Goal: Transaction & Acquisition: Purchase product/service

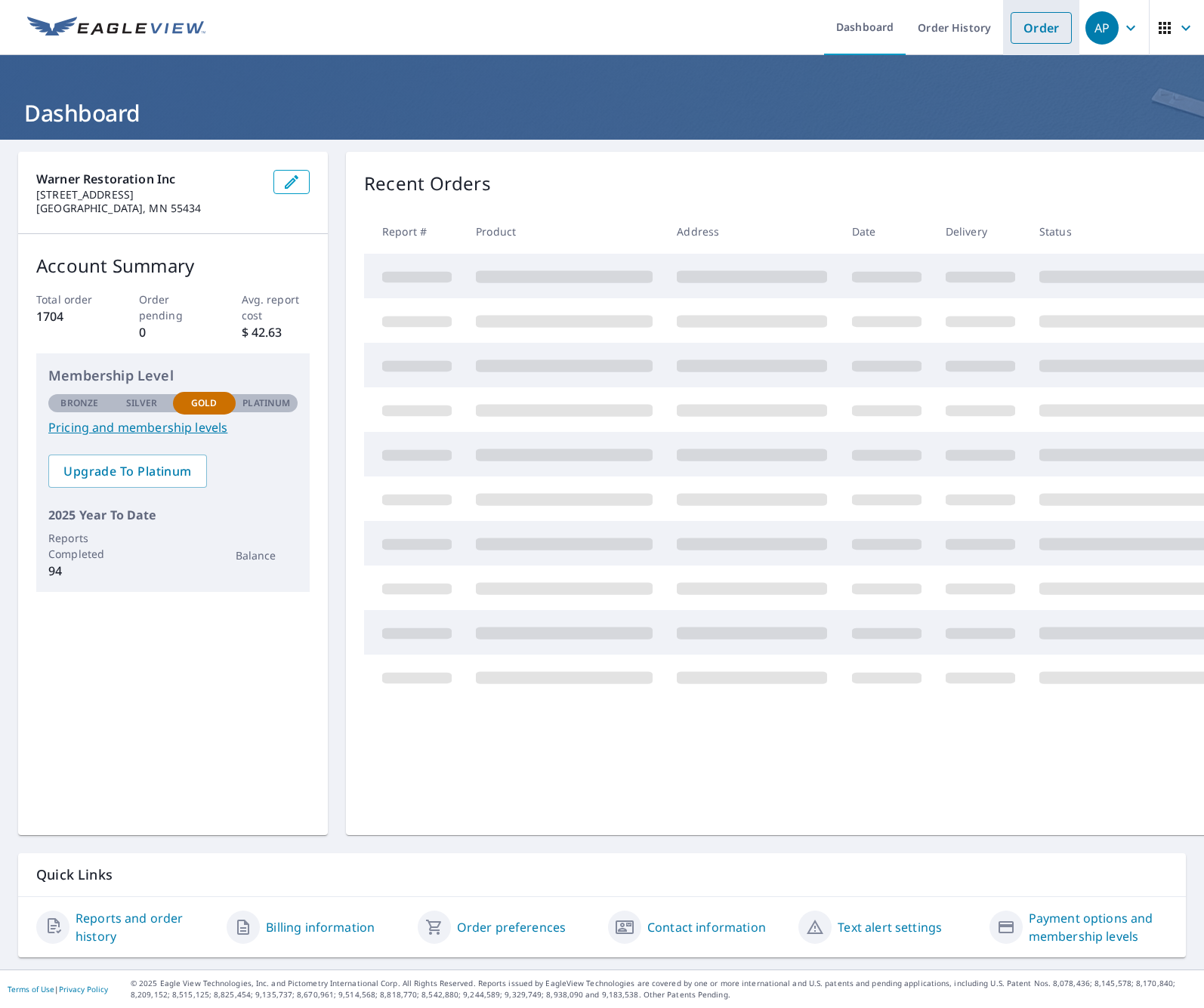
click at [1039, 46] on li "Order" at bounding box center [1041, 27] width 76 height 55
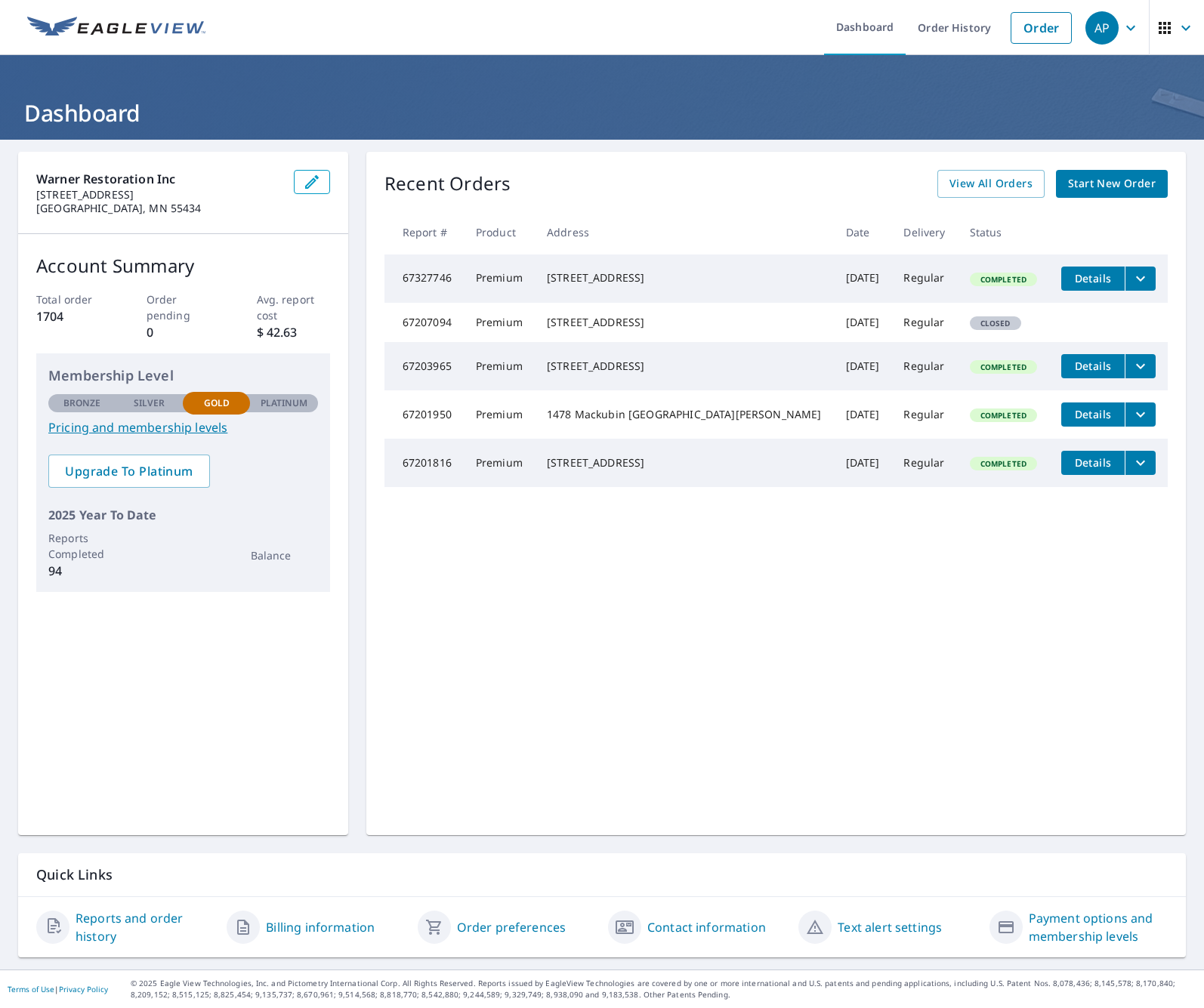
click at [1130, 178] on span "Start New Order" at bounding box center [1111, 184] width 88 height 19
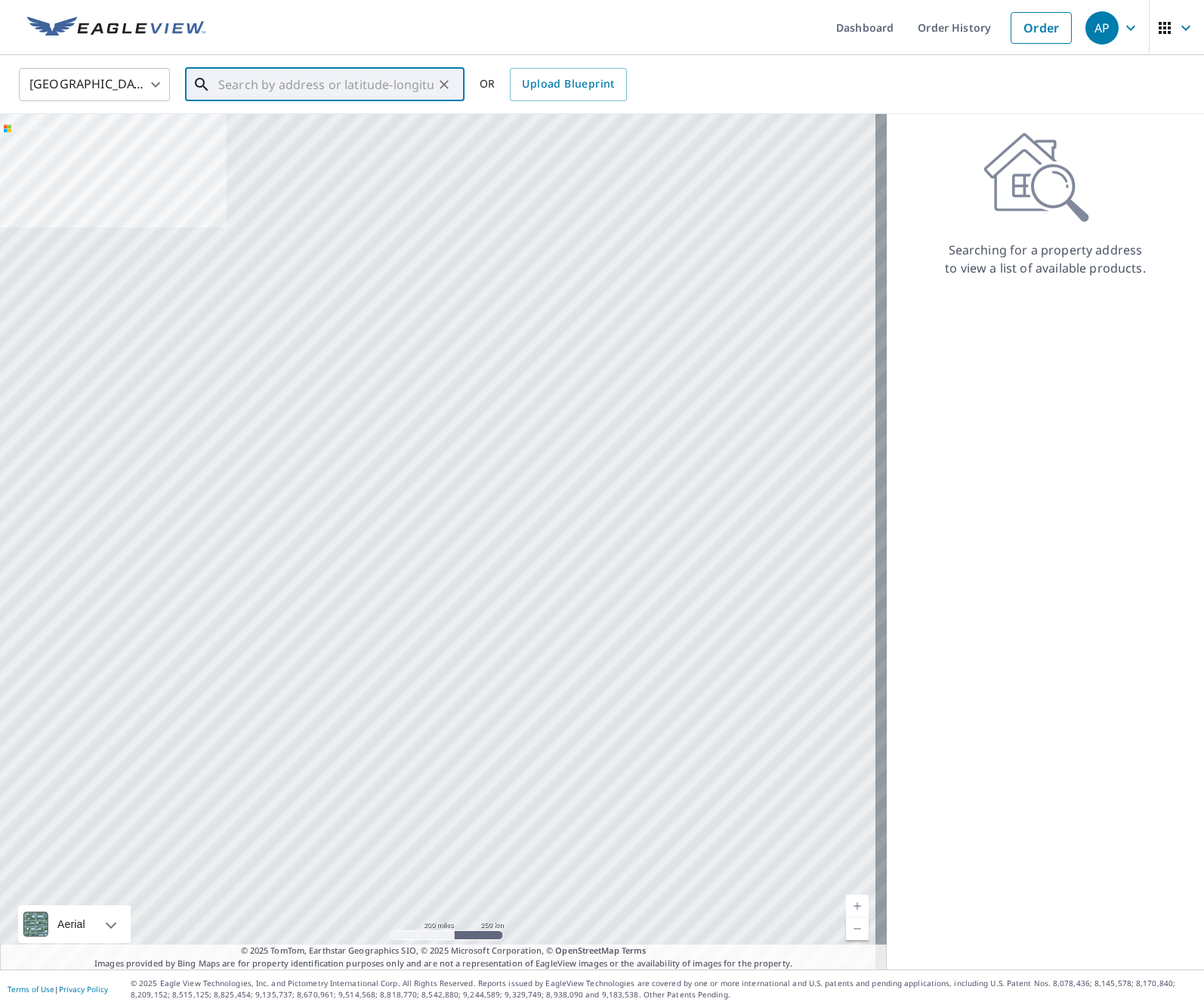
click at [420, 78] on input "text" at bounding box center [325, 85] width 215 height 43
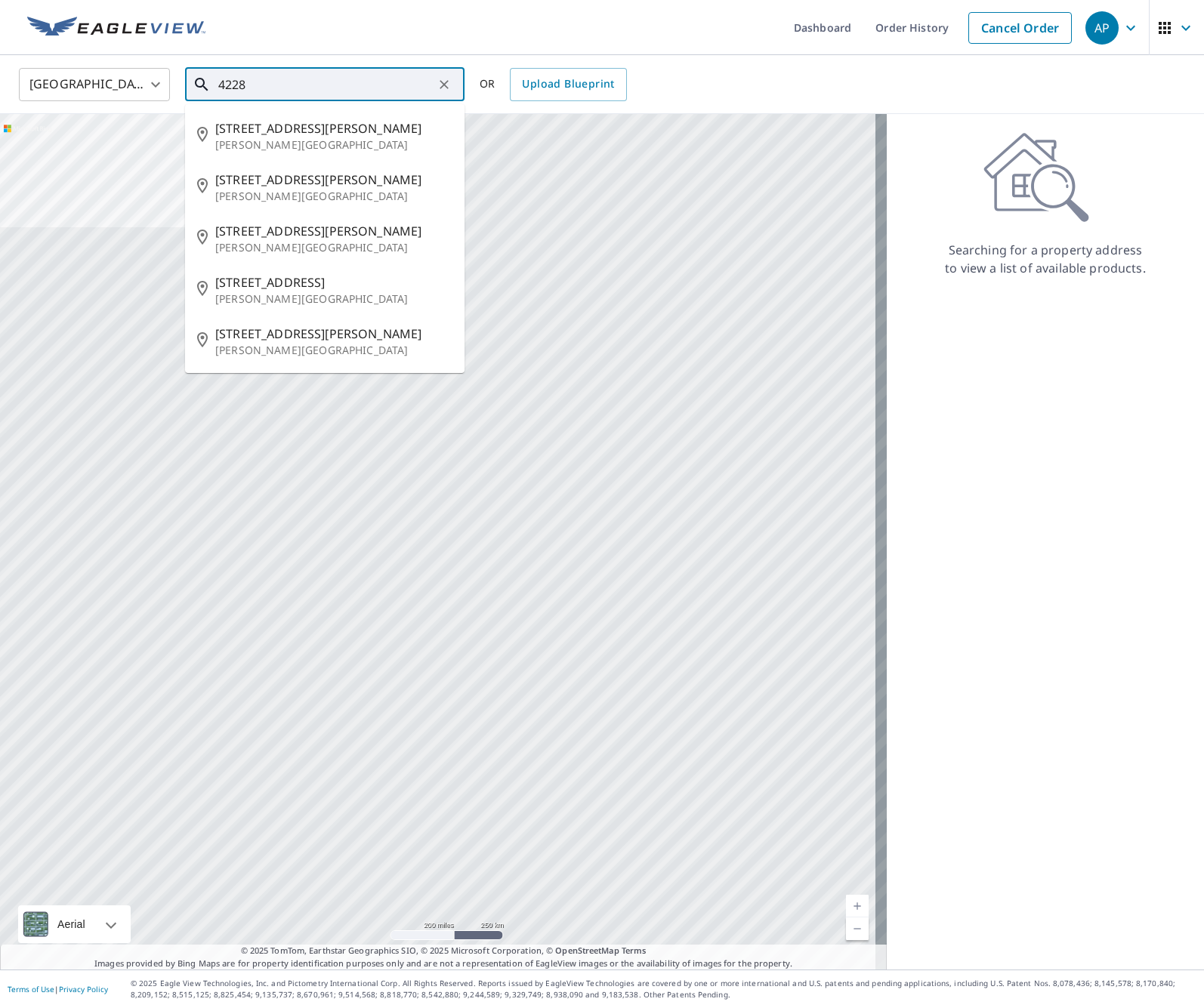
click at [325, 84] on input "4228" at bounding box center [325, 85] width 215 height 43
click at [325, 84] on input "4228 linden" at bounding box center [325, 85] width 215 height 43
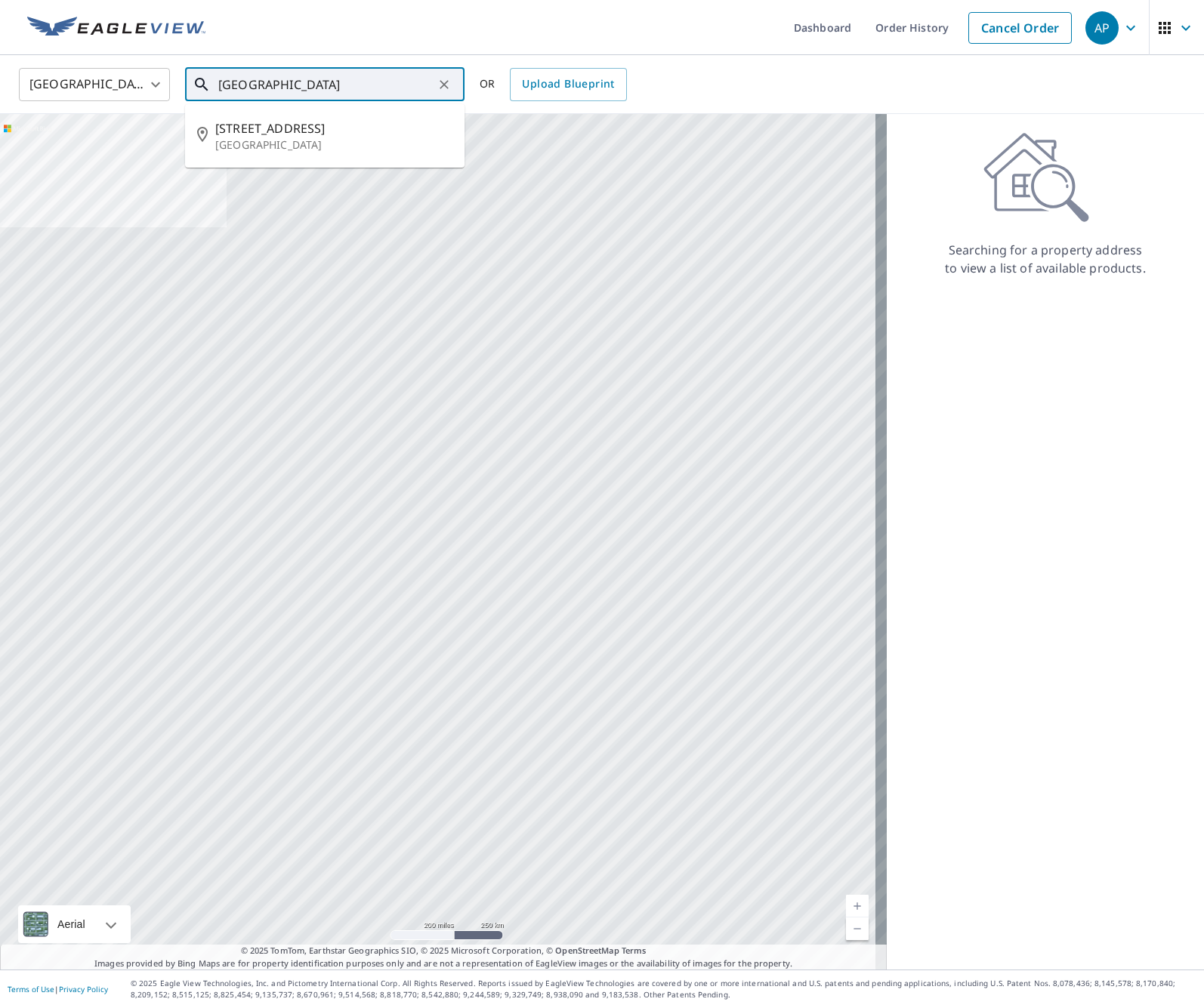
click at [325, 84] on input "[GEOGRAPHIC_DATA]" at bounding box center [325, 85] width 215 height 43
click at [325, 132] on span "[STREET_ADDRESS]" at bounding box center [333, 129] width 237 height 18
type input "[STREET_ADDRESS]"
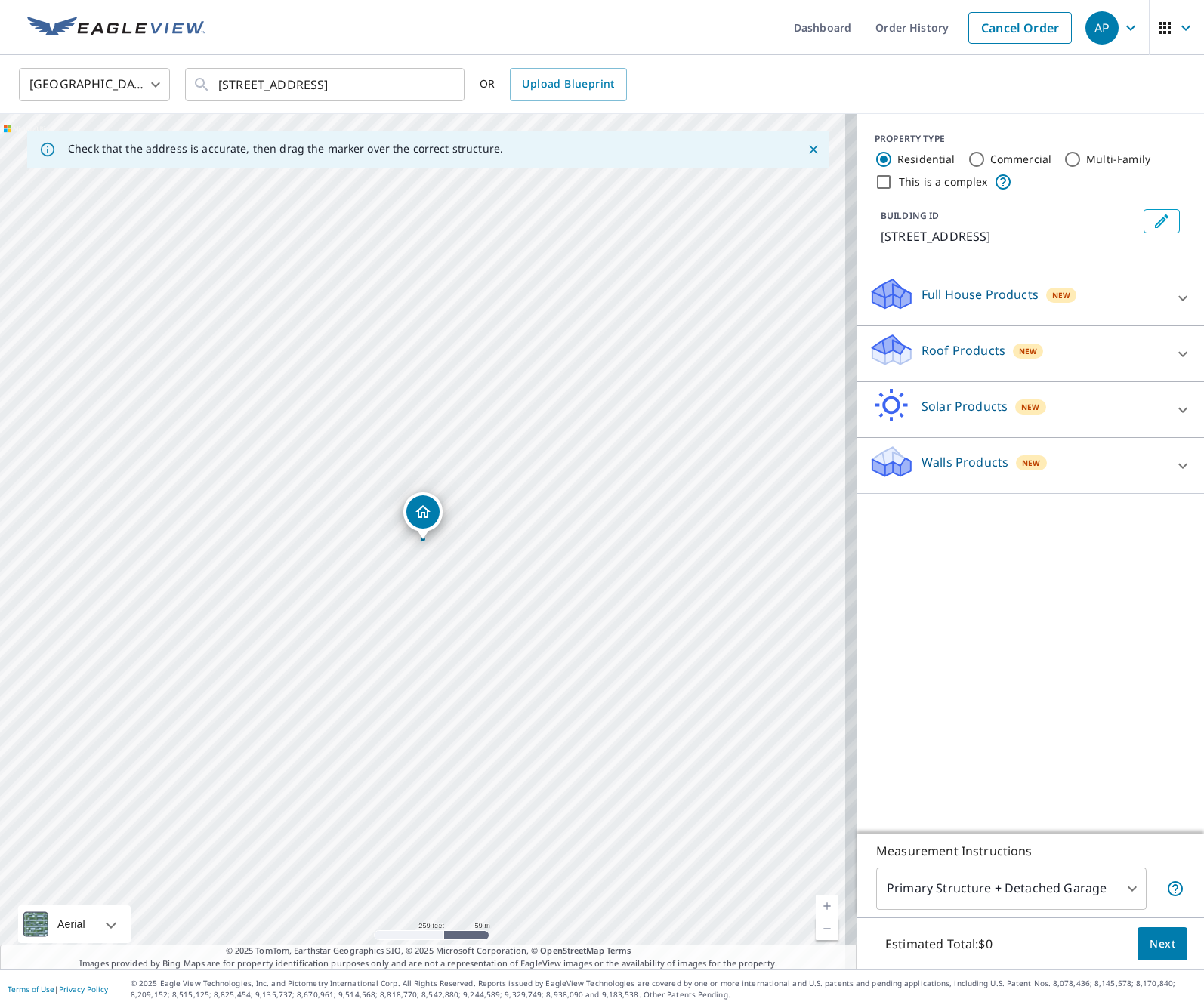
click at [1036, 362] on div "Roof Products New" at bounding box center [1017, 354] width 296 height 43
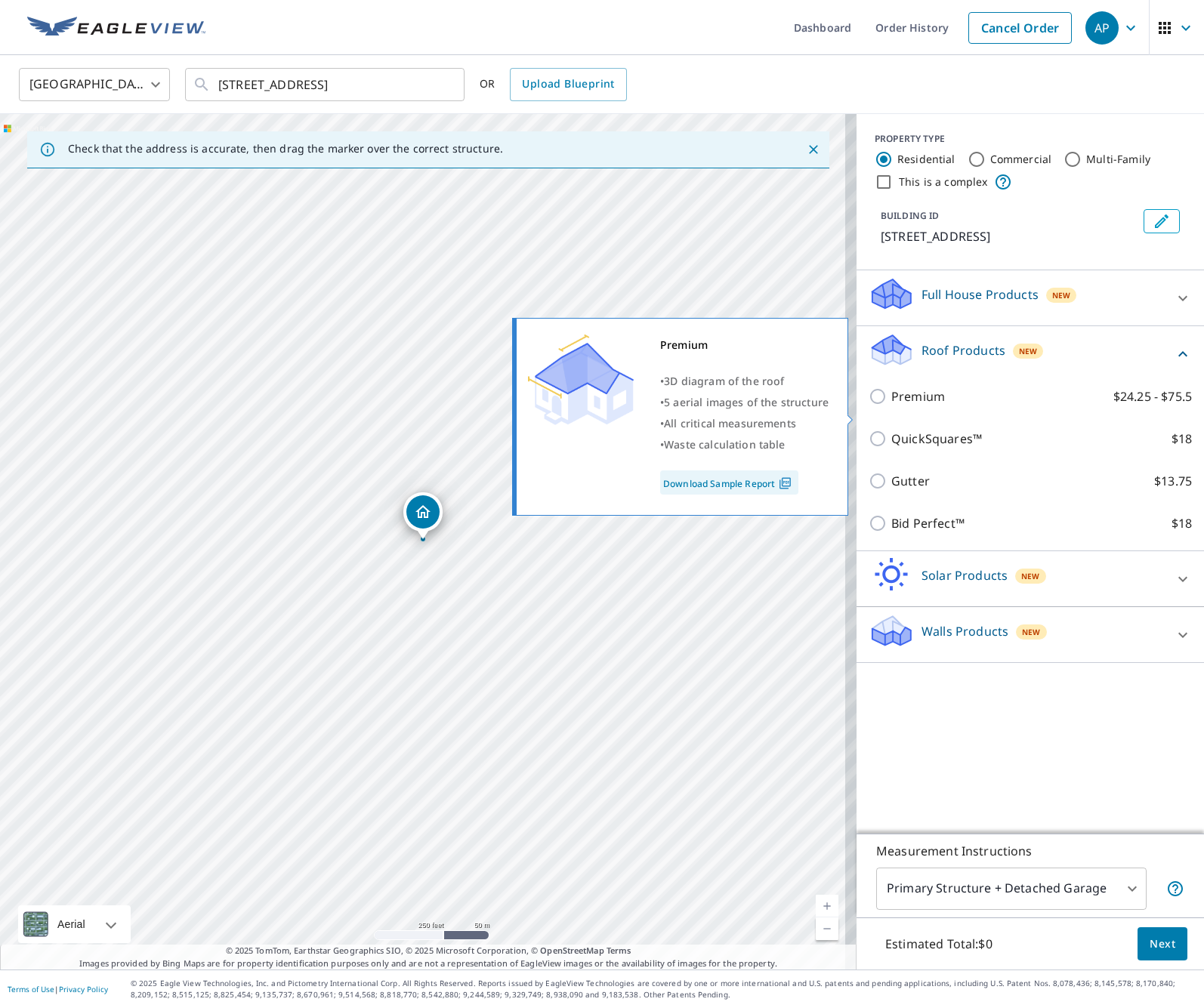
click at [869, 405] on input "Premium $24.25 - $75.5" at bounding box center [880, 396] width 23 height 18
checkbox input "true"
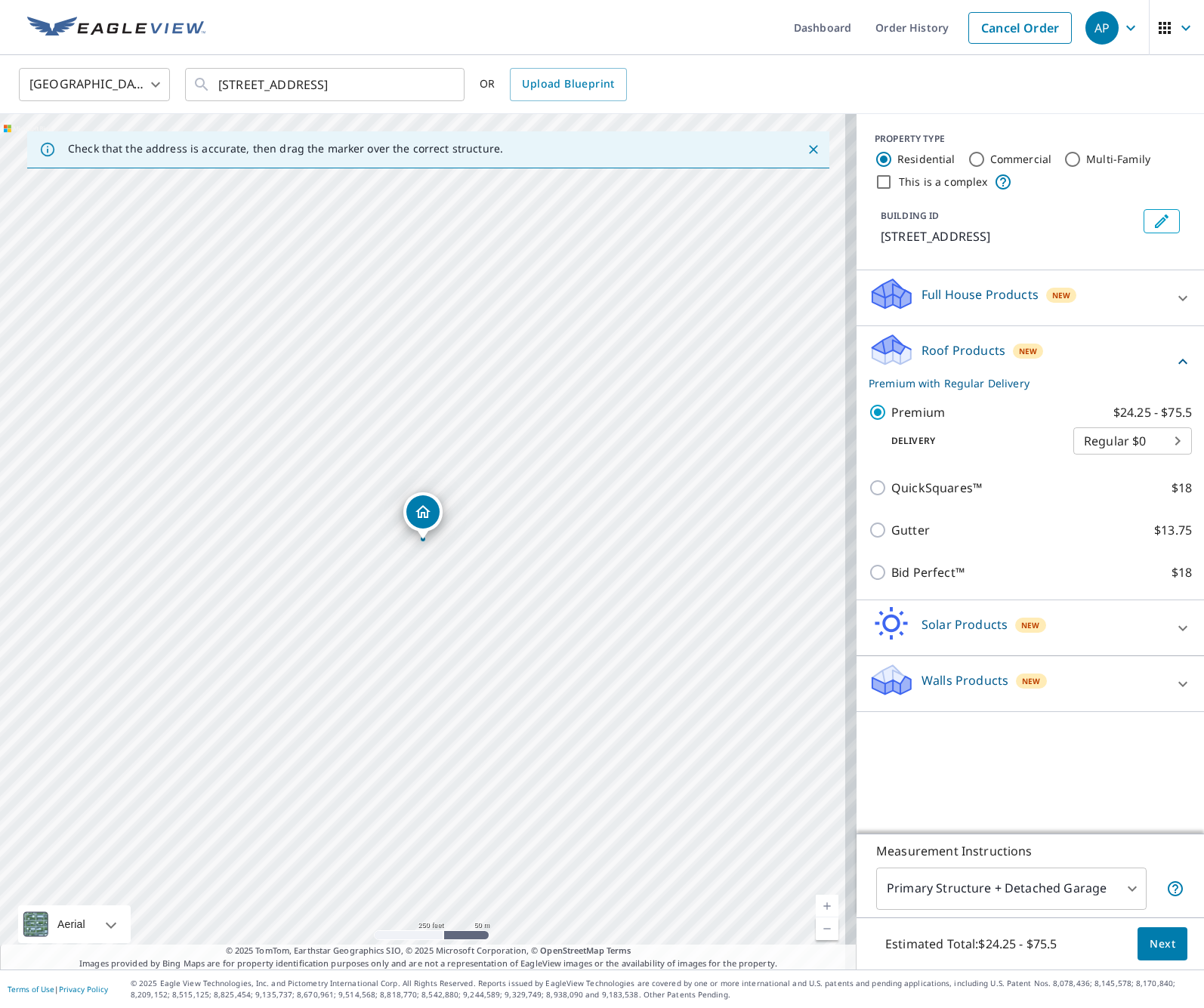
click at [1174, 371] on icon at bounding box center [1183, 362] width 18 height 18
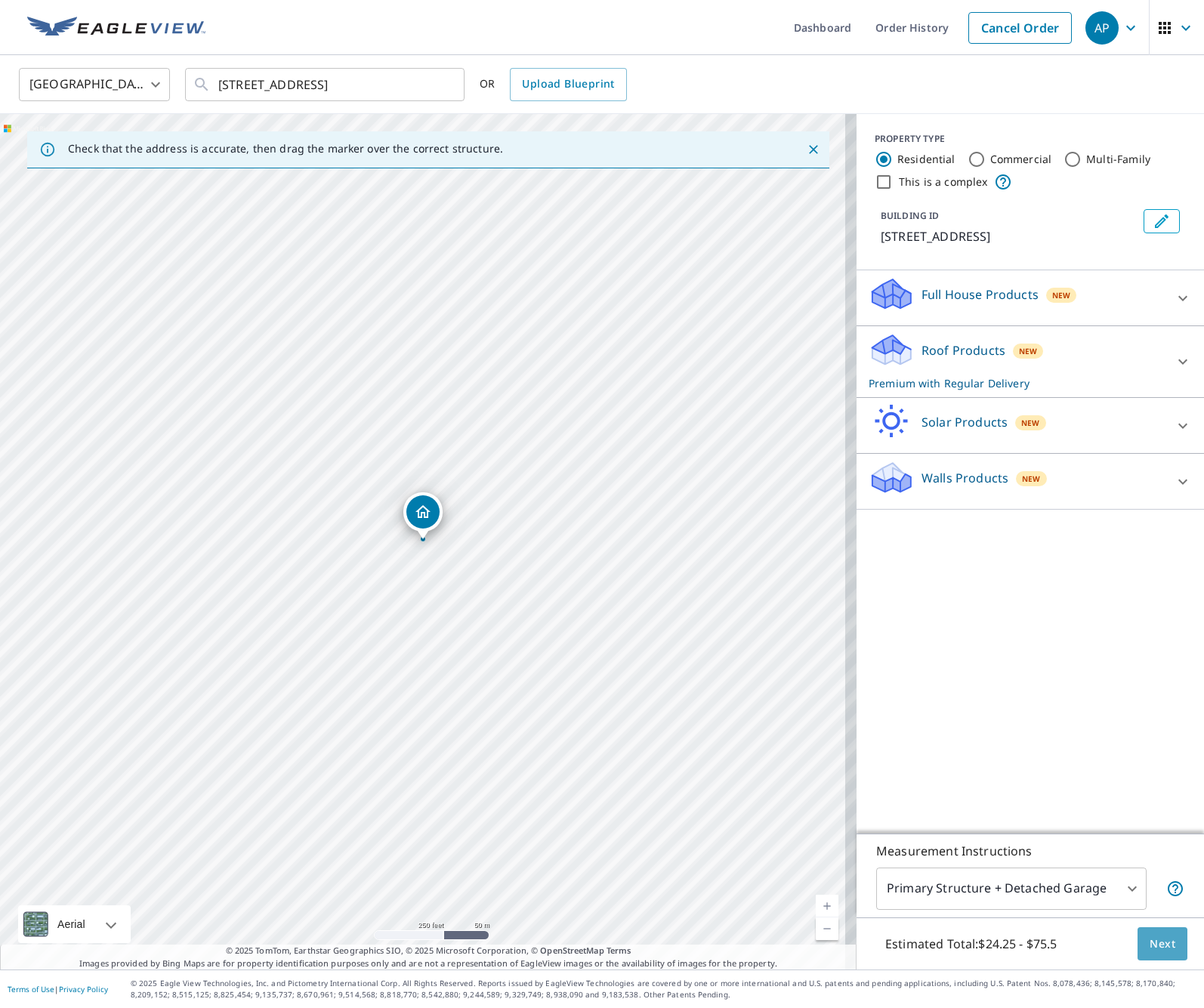
click at [1163, 957] on button "Next" at bounding box center [1162, 944] width 50 height 34
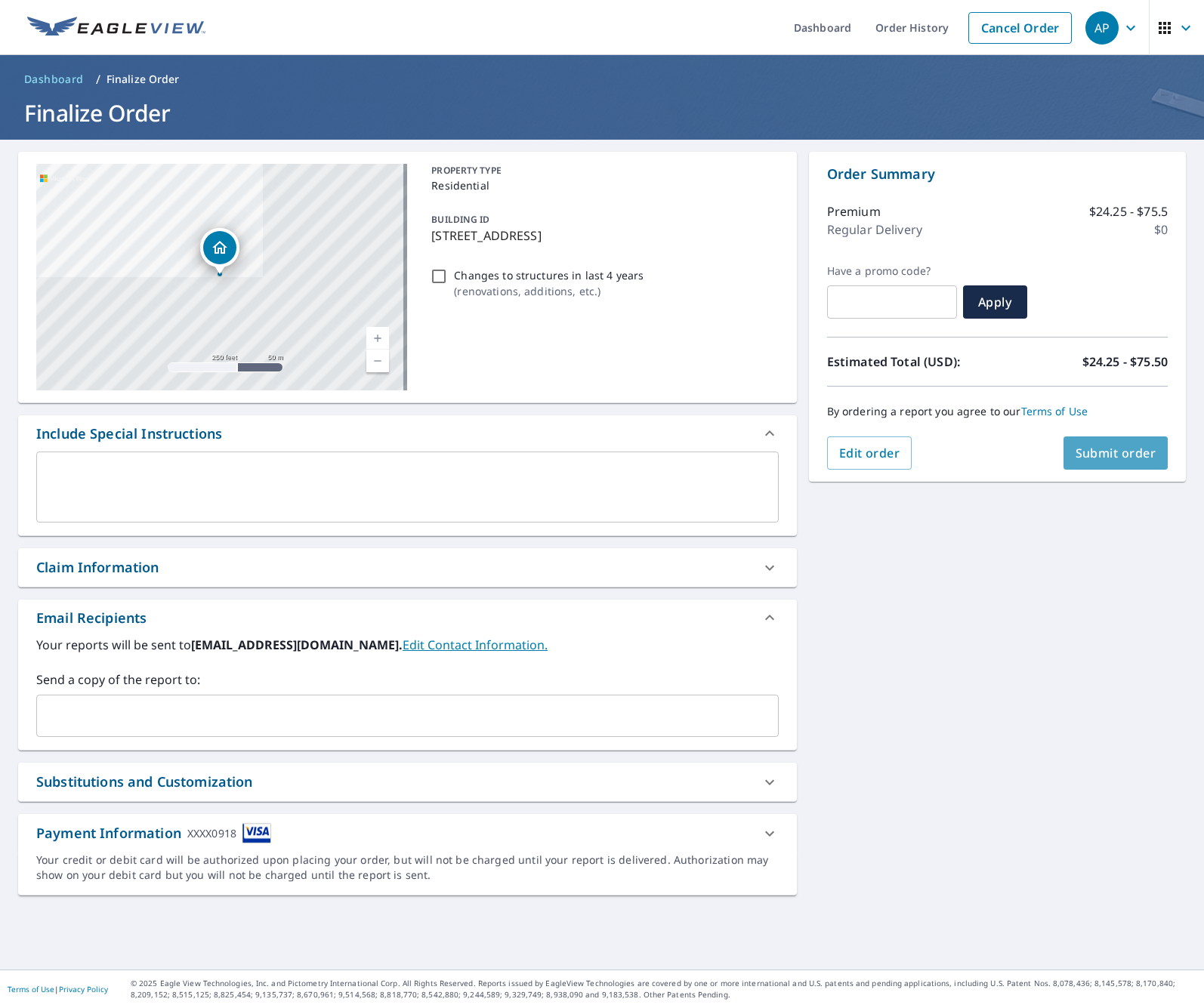
click at [1124, 453] on span "Submit order" at bounding box center [1116, 453] width 81 height 17
checkbox input "true"
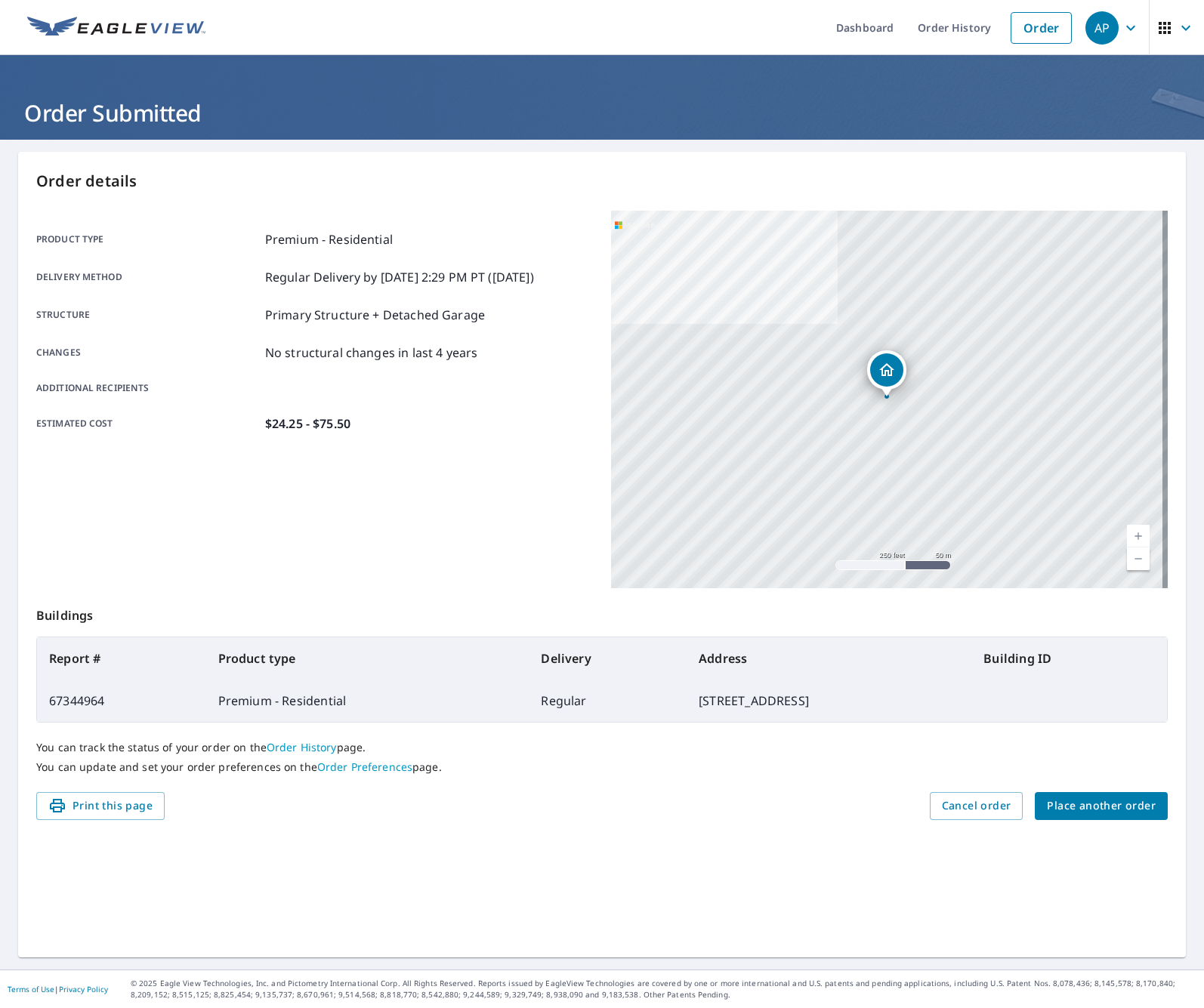
click at [1062, 791] on div "You can track the status of your order on the Order History page. You can updat…" at bounding box center [602, 757] width 1132 height 69
click at [1062, 789] on div "You can track the status of your order on the Order History page. You can updat…" at bounding box center [602, 757] width 1132 height 69
click at [1064, 798] on span "Place another order" at bounding box center [1101, 806] width 109 height 19
